Goal: Navigation & Orientation: Find specific page/section

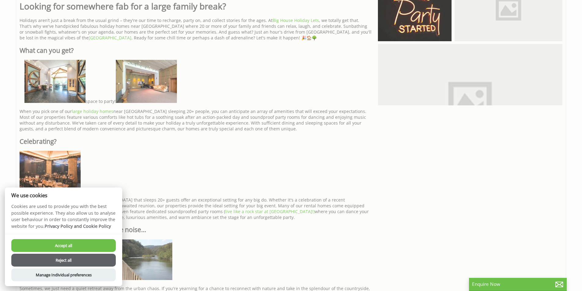
scroll to position [427, 0]
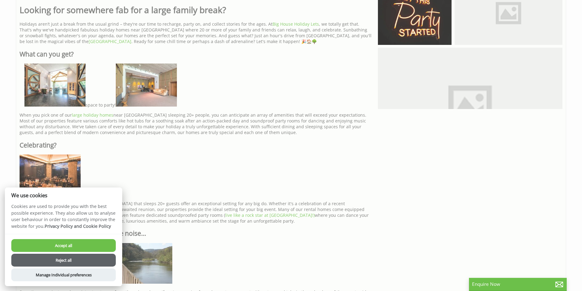
click at [67, 245] on button "Accept all" at bounding box center [63, 245] width 104 height 13
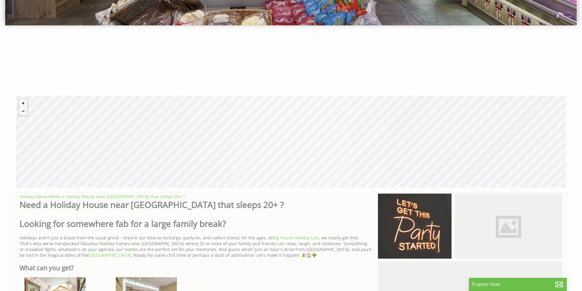
scroll to position [92, 0]
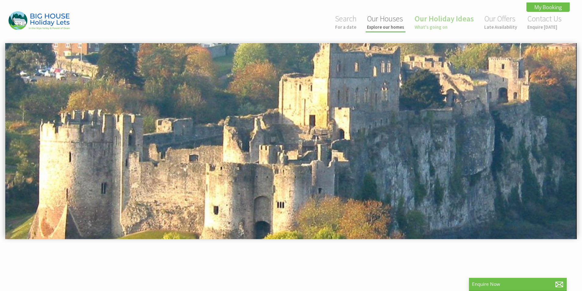
click at [397, 26] on small "Explore our homes" at bounding box center [385, 27] width 37 height 6
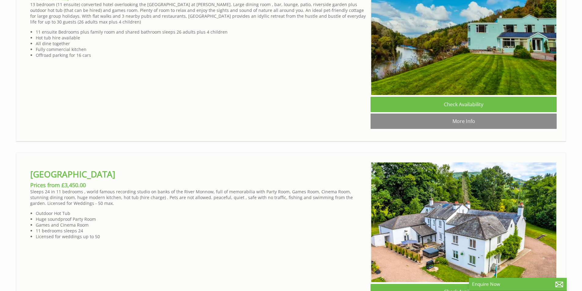
scroll to position [1465, 0]
